Goal: Task Accomplishment & Management: Use online tool/utility

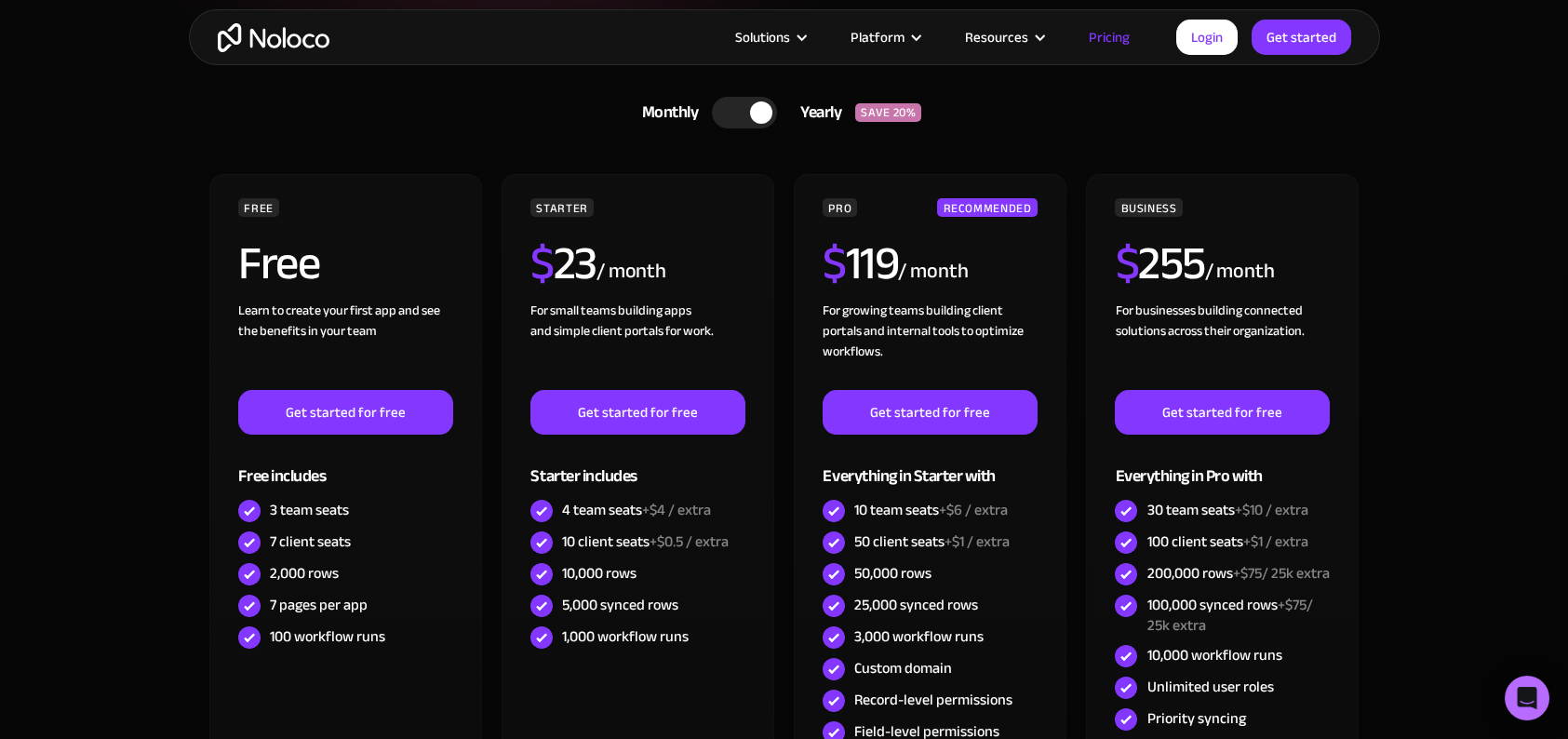
scroll to position [481, 0]
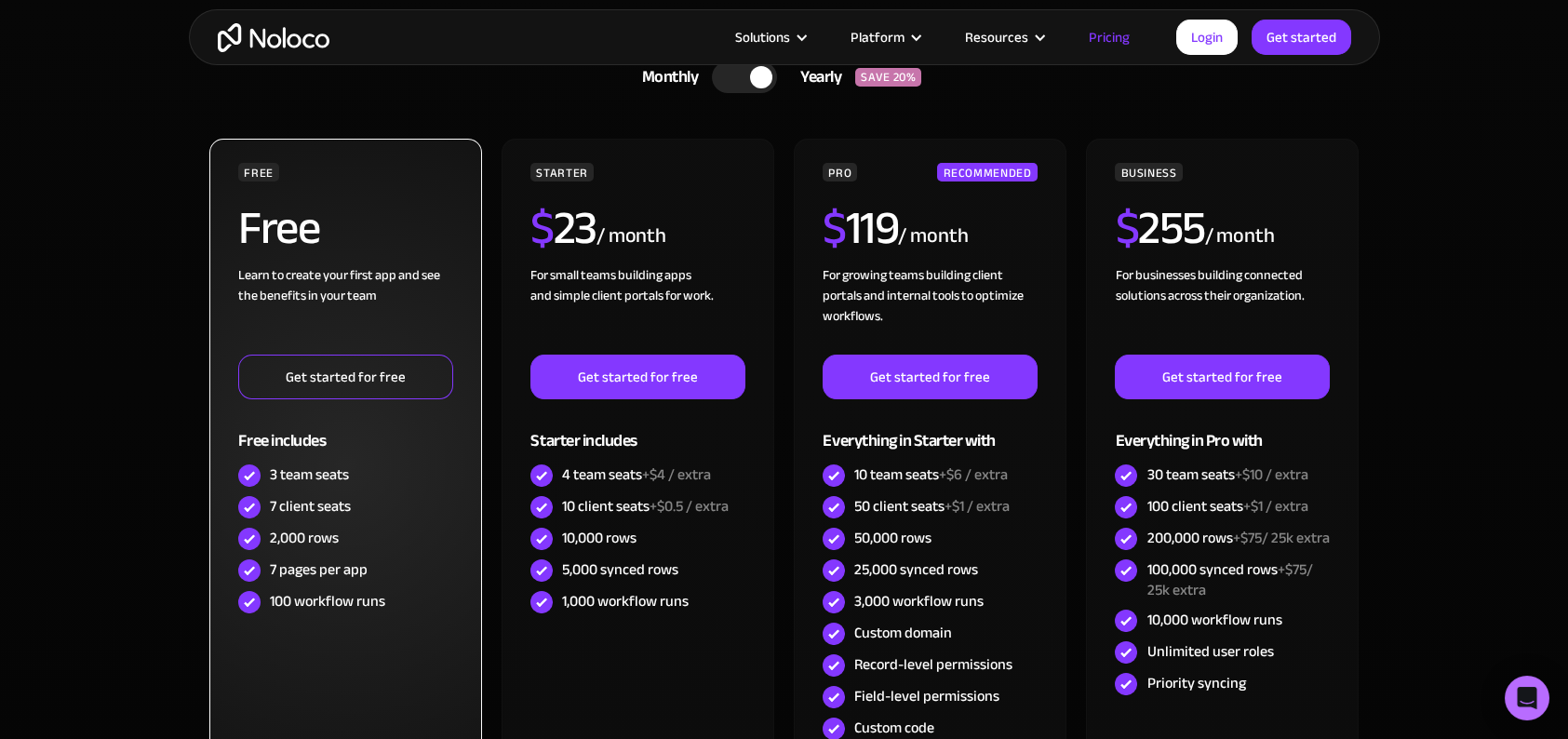
click at [291, 384] on link "Get started for free" at bounding box center [345, 377] width 214 height 44
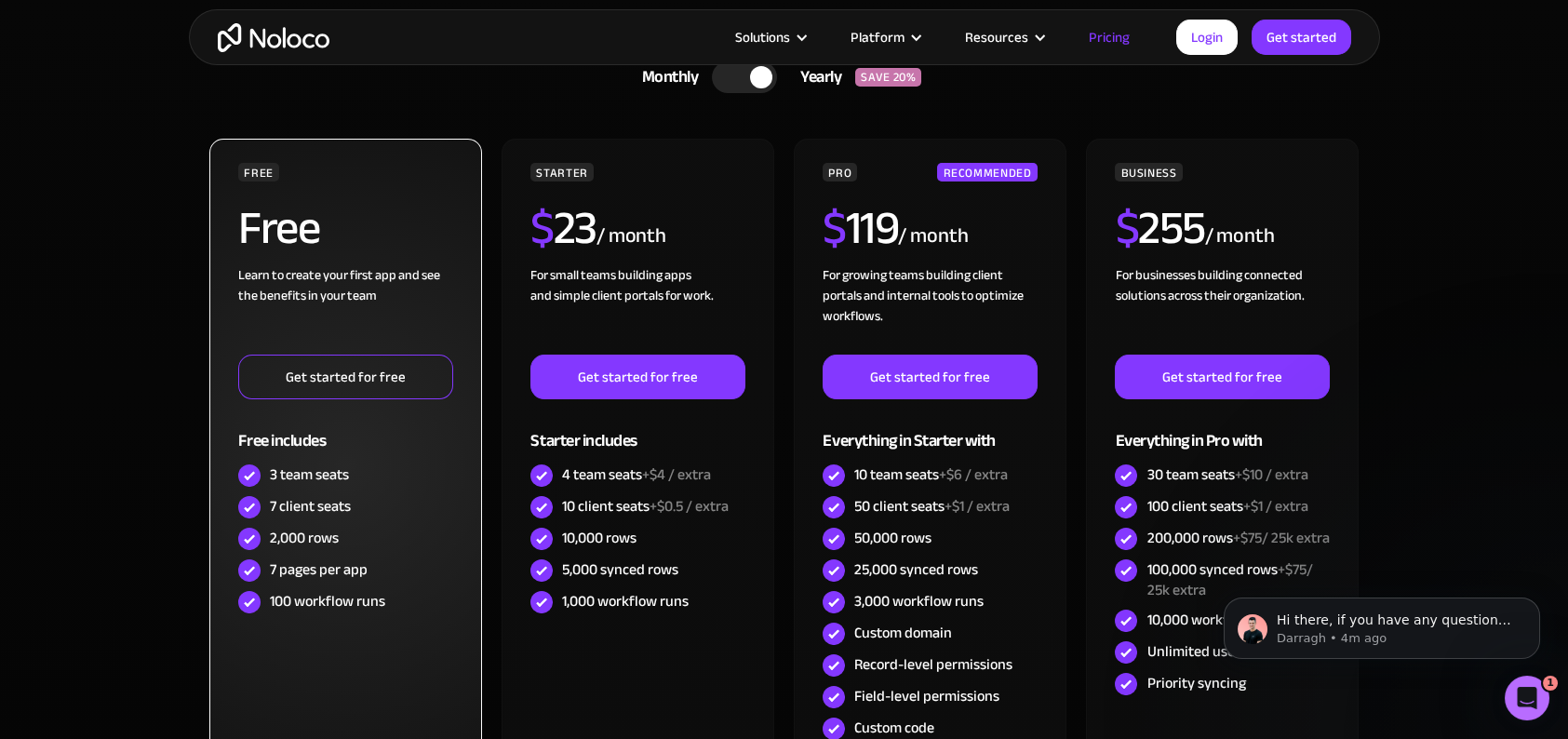
scroll to position [0, 0]
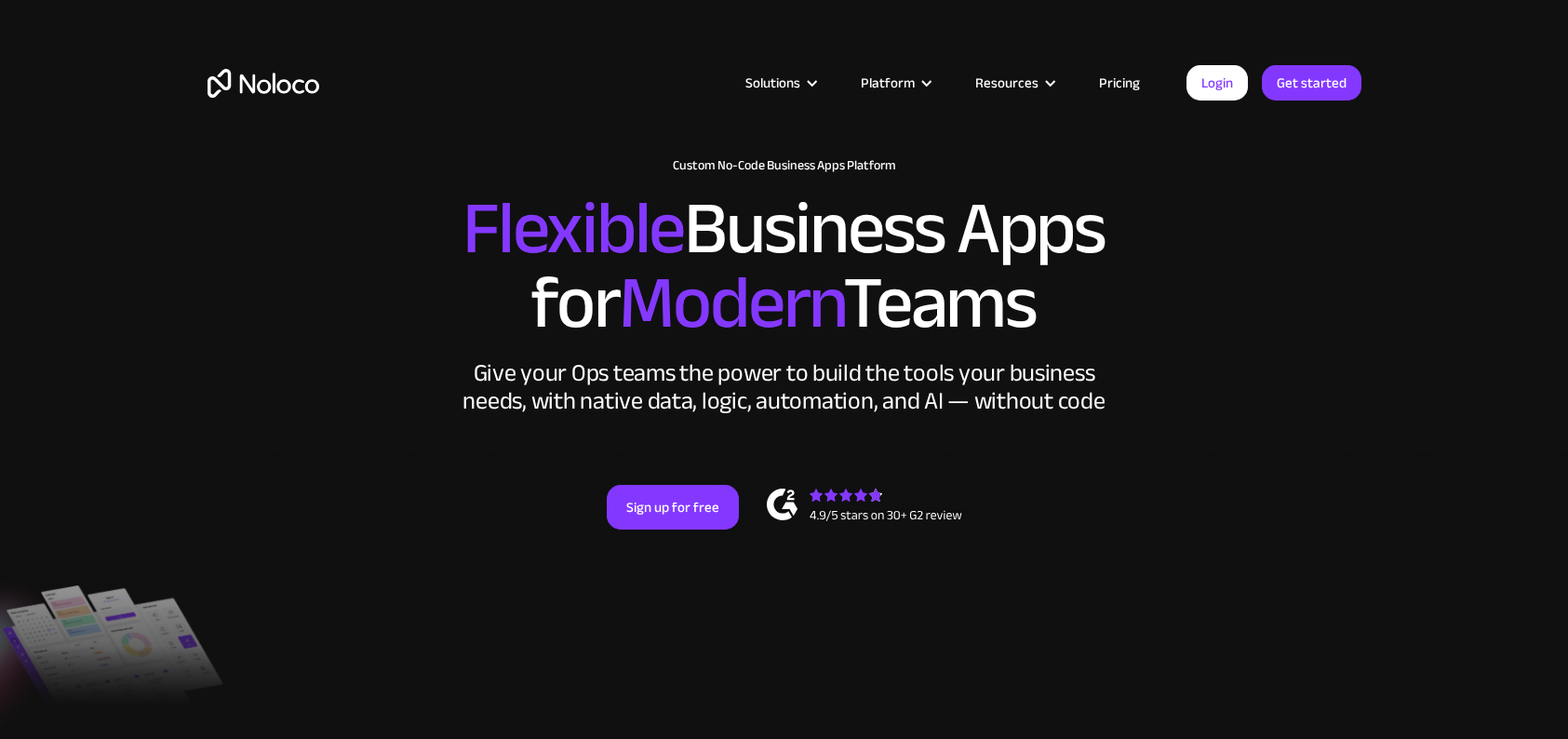
scroll to position [2865, 0]
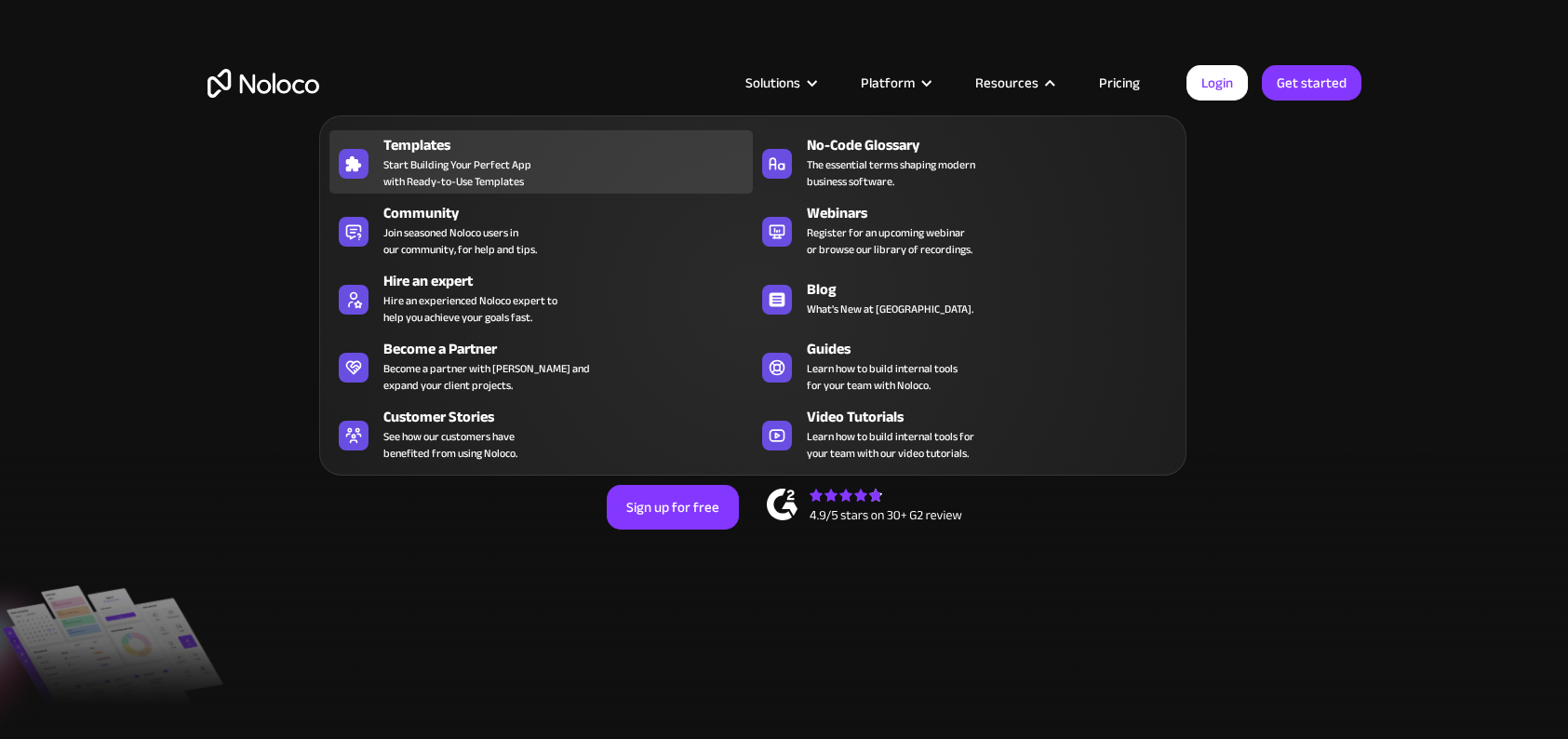
click at [463, 174] on span "Start Building Your Perfect App with Ready-to-Use Templates" at bounding box center [457, 173] width 148 height 34
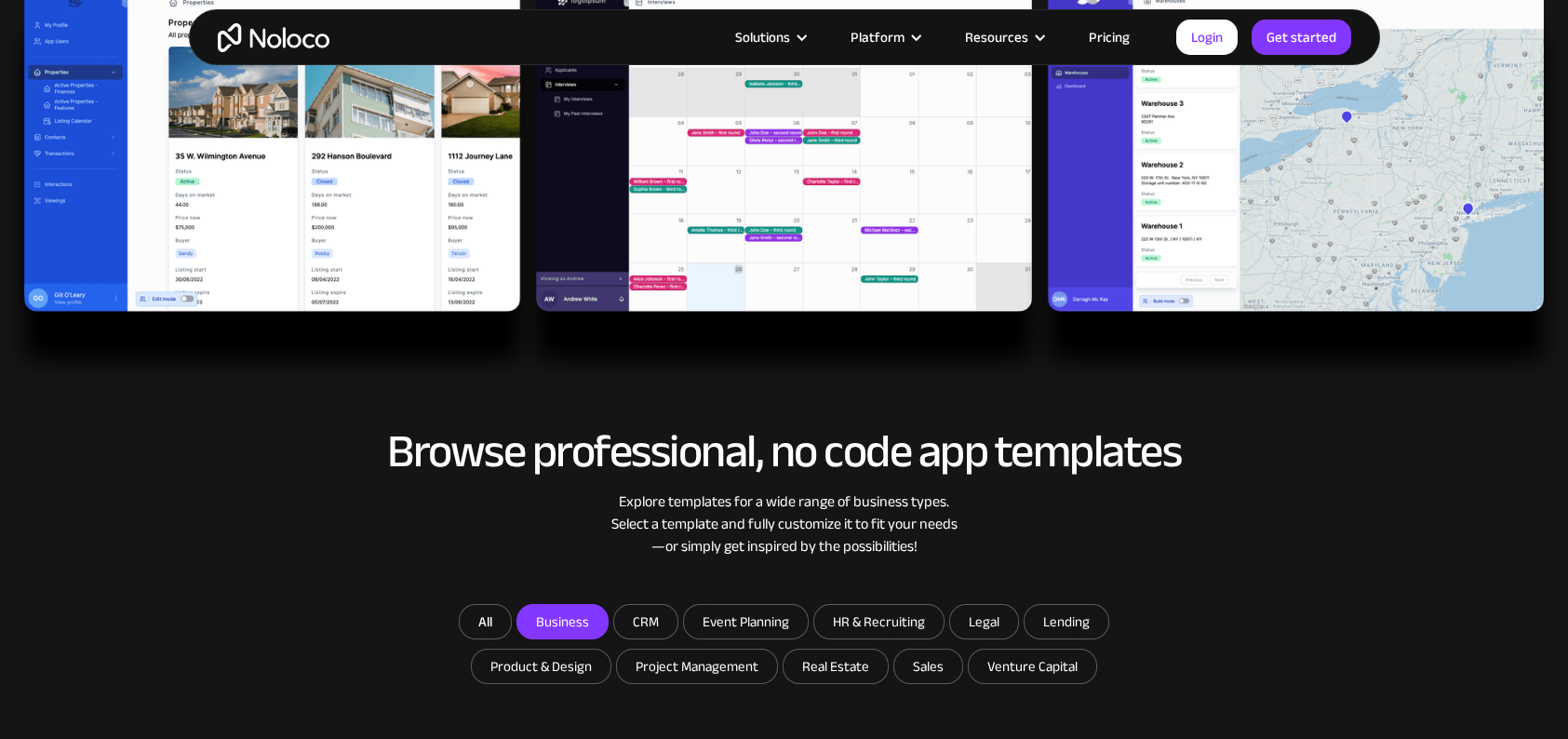
click at [578, 616] on input "Business" at bounding box center [563, 621] width 91 height 34
checkbox input "true"
click at [608, 617] on input "CRM" at bounding box center [563, 621] width 91 height 34
checkbox input "true"
click at [608, 639] on input "Project Management" at bounding box center [563, 621] width 91 height 34
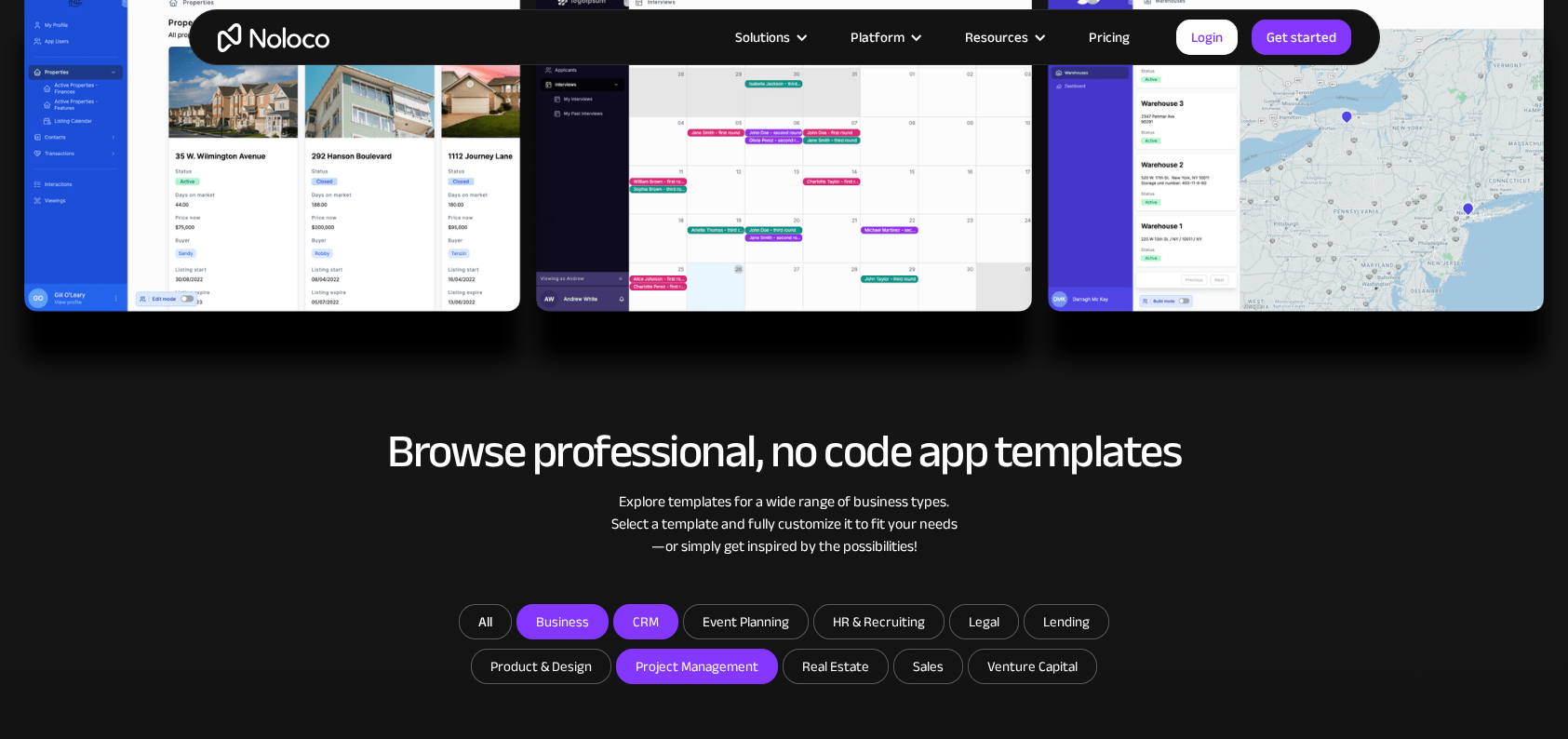
click at [608, 639] on input "Project Management" at bounding box center [563, 621] width 91 height 34
checkbox input "true"
click at [849, 660] on input "Real Estate" at bounding box center [836, 667] width 104 height 34
click at [813, 674] on input "Real Estate" at bounding box center [836, 667] width 104 height 34
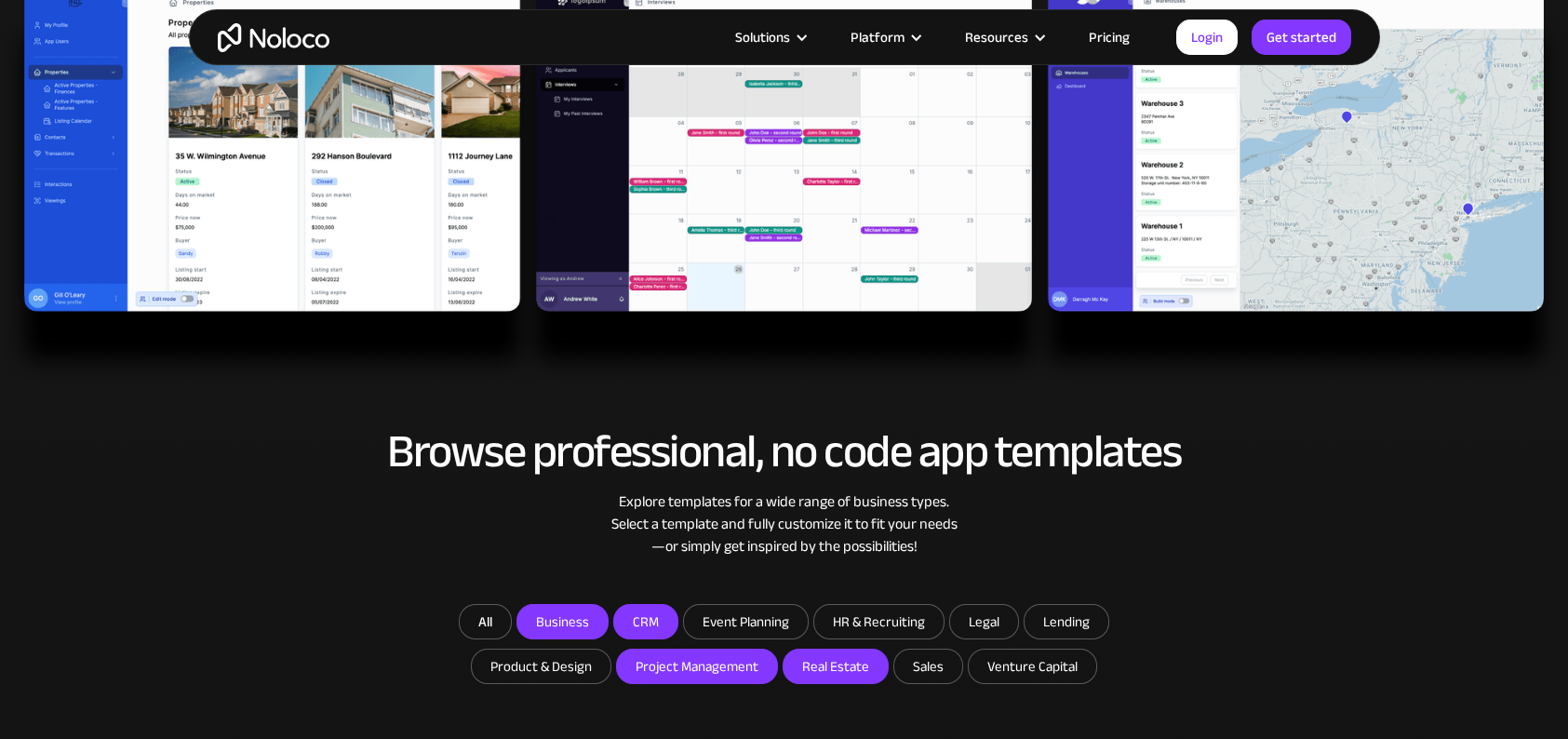
checkbox input "false"
click at [888, 671] on input "Sales" at bounding box center [836, 667] width 104 height 34
checkbox input "true"
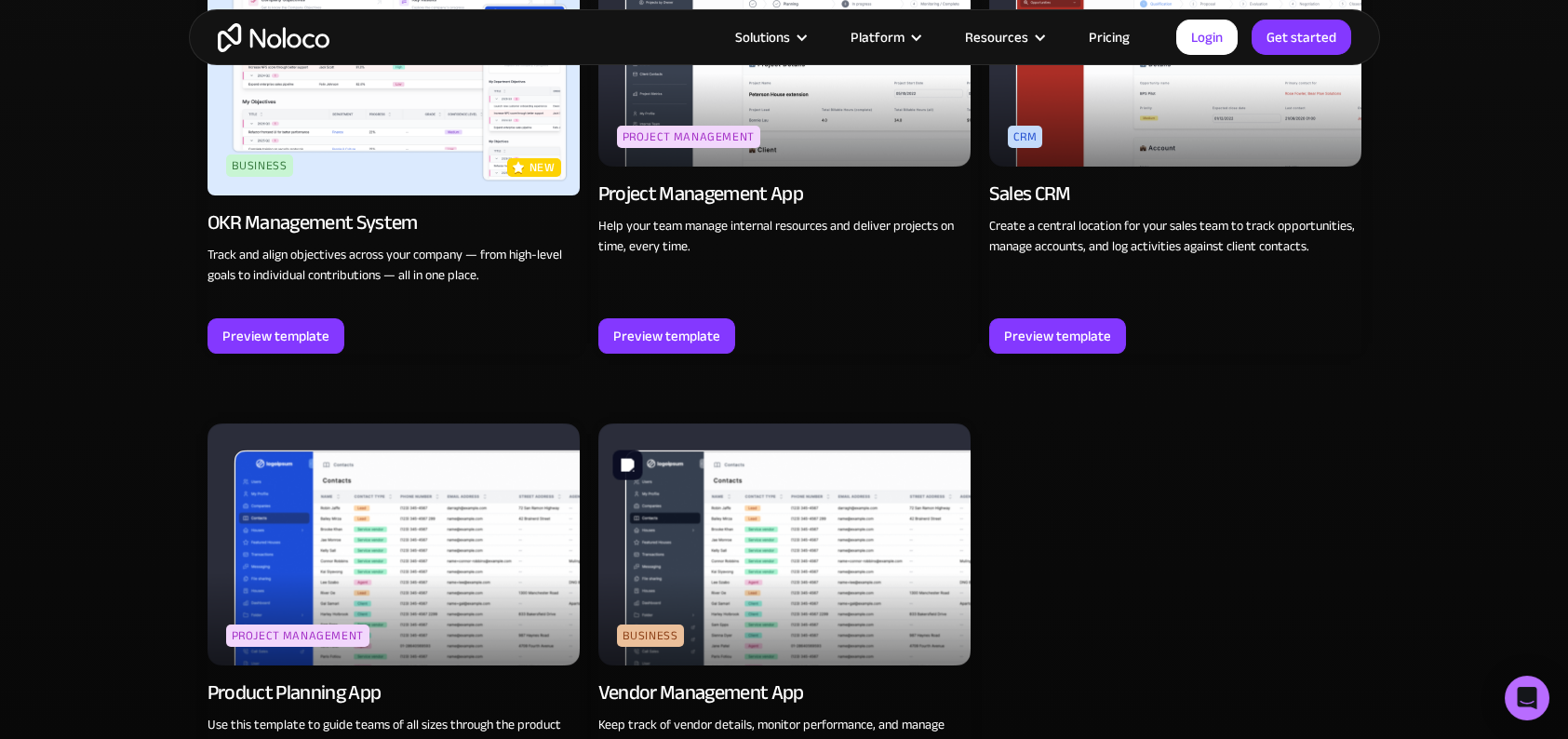
scroll to position [2515, 0]
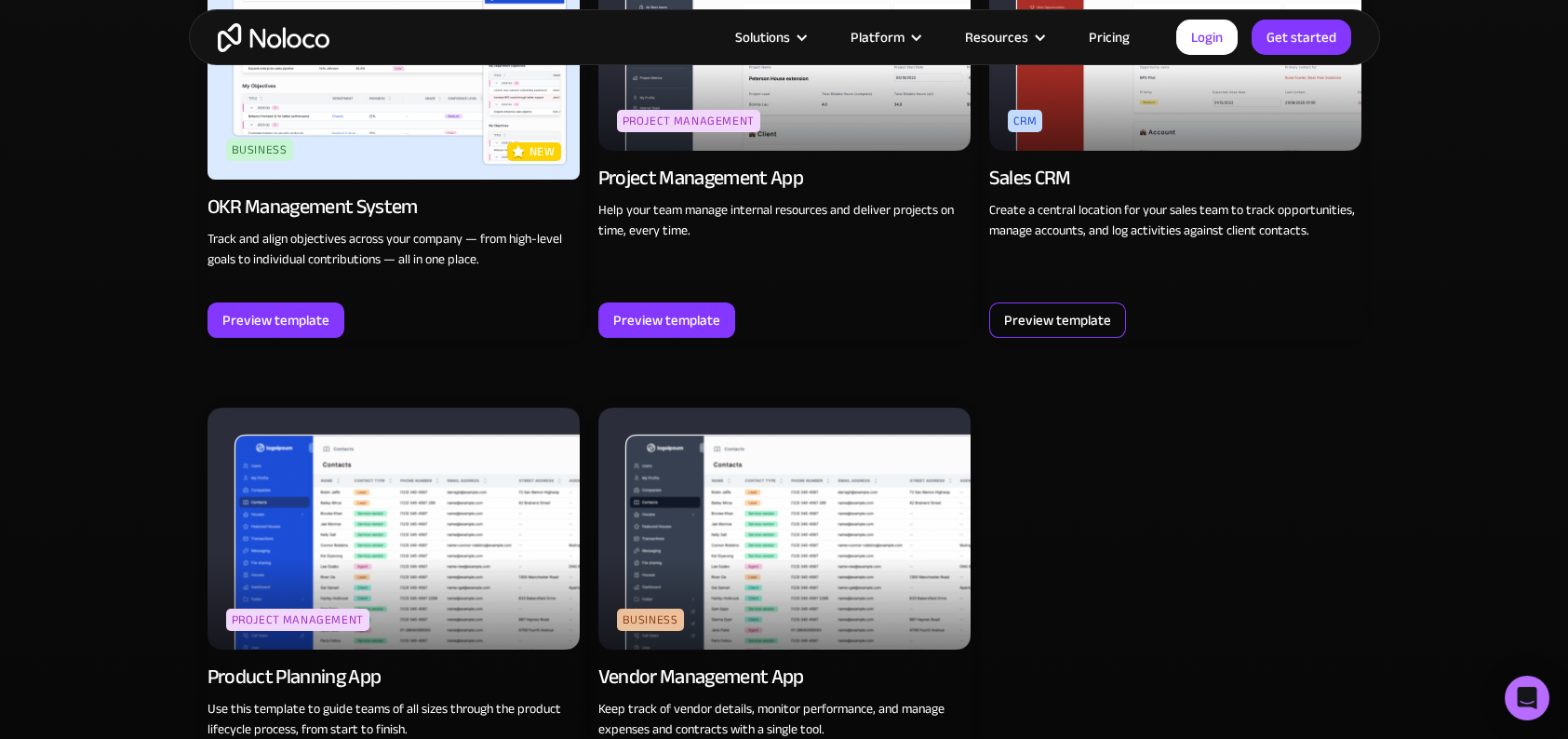
click at [1047, 322] on div "Preview template" at bounding box center [1057, 319] width 107 height 24
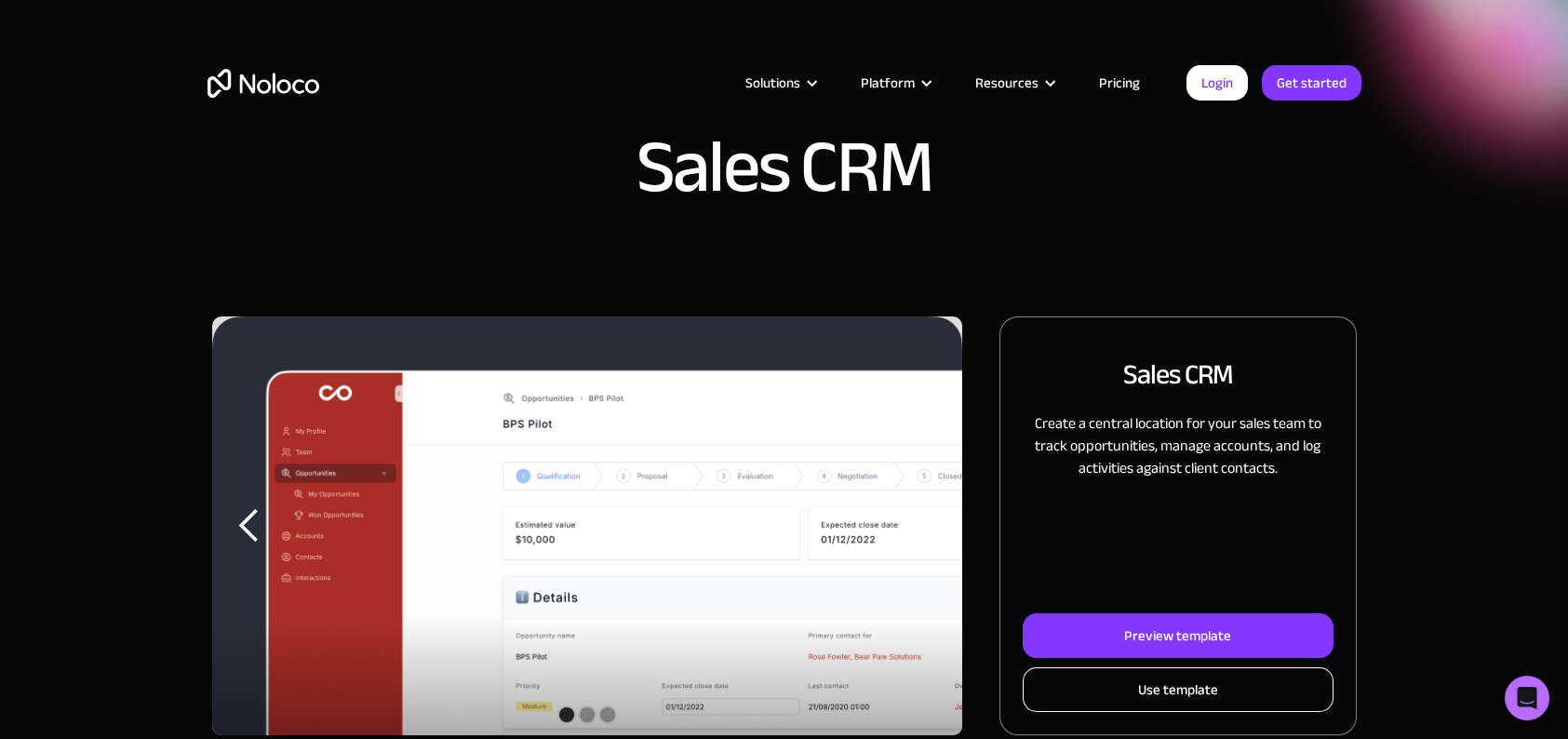
click at [1126, 681] on link "Use template" at bounding box center [1177, 690] width 310 height 44
